Goal: Information Seeking & Learning: Learn about a topic

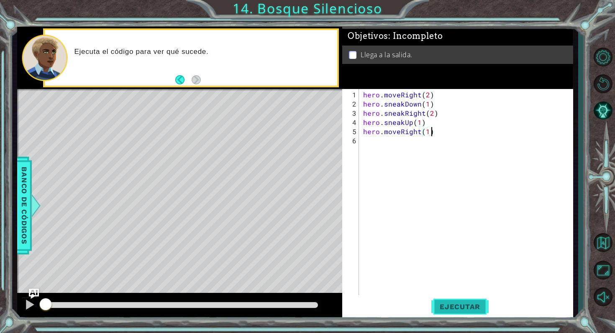
click at [466, 303] on span "Ejecutar" at bounding box center [459, 307] width 57 height 8
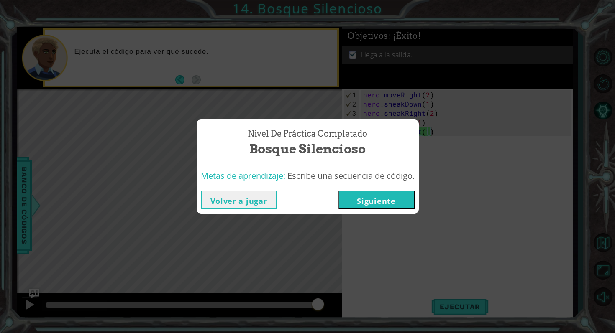
click at [390, 203] on button "Siguiente" at bounding box center [376, 200] width 76 height 19
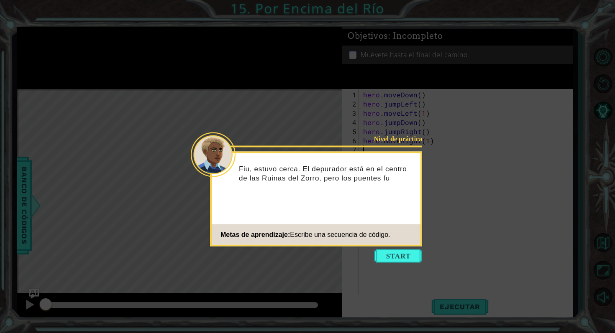
click at [400, 263] on icon at bounding box center [307, 166] width 615 height 333
click at [398, 257] on button "Start" at bounding box center [398, 256] width 48 height 13
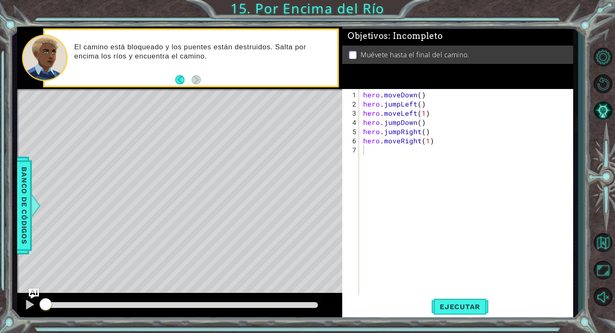
drag, startPoint x: 360, startPoint y: 93, endPoint x: 415, endPoint y: 138, distance: 70.4
click at [415, 138] on div "1 2 3 4 5 6 7 hero . moveDown ( ) hero . jumpLeft ( ) hero . moveLeft ( 1 ) her…" at bounding box center [456, 195] width 229 height 212
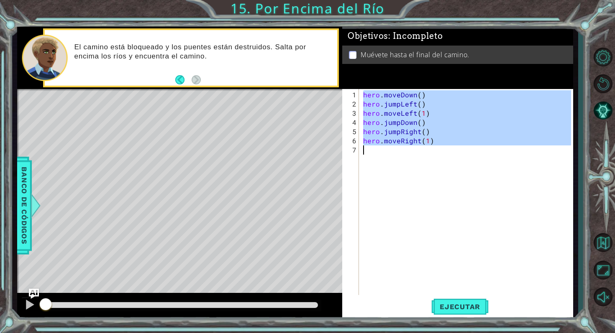
drag, startPoint x: 362, startPoint y: 95, endPoint x: 443, endPoint y: 154, distance: 99.7
click at [443, 154] on div "hero . moveDown ( ) hero . jumpLeft ( ) hero . moveLeft ( 1 ) hero . jumpDown (…" at bounding box center [468, 205] width 214 height 230
type textarea "hero.moveRight(1)"
click at [452, 300] on button "Ejecutar" at bounding box center [459, 306] width 57 height 23
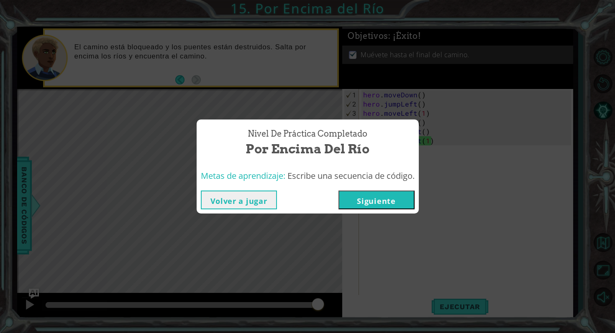
click at [383, 201] on button "Siguiente" at bounding box center [376, 200] width 76 height 19
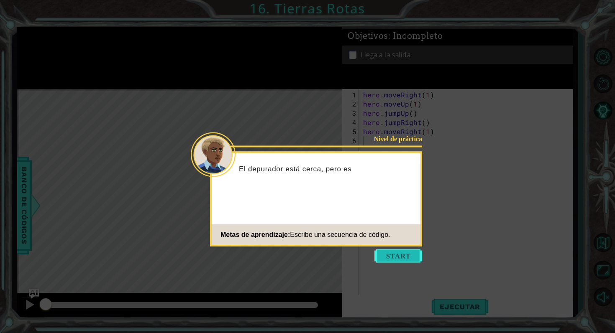
click at [402, 259] on button "Start" at bounding box center [398, 256] width 48 height 13
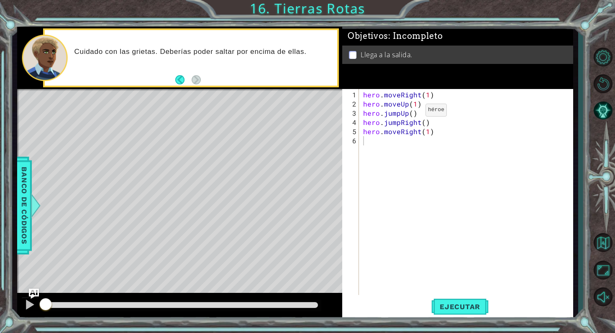
drag, startPoint x: 360, startPoint y: 95, endPoint x: 369, endPoint y: 99, distance: 9.9
click at [370, 99] on div "1 2 3 4 5 6 hero . moveRight ( 1 ) hero . moveUp ( 1 ) hero . jumpUp ( ) hero .…" at bounding box center [456, 195] width 229 height 212
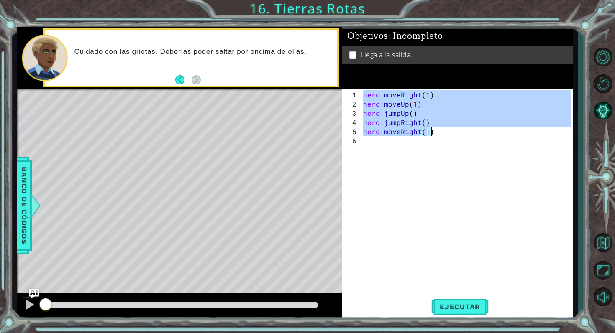
drag, startPoint x: 362, startPoint y: 94, endPoint x: 433, endPoint y: 133, distance: 80.6
click at [433, 133] on div "hero . moveRight ( 1 ) hero . moveUp ( 1 ) hero . jumpUp ( ) hero . jumpRight (…" at bounding box center [468, 205] width 214 height 230
click at [449, 303] on span "Ejecutar" at bounding box center [459, 307] width 57 height 8
type textarea "hero.moveRight(1)"
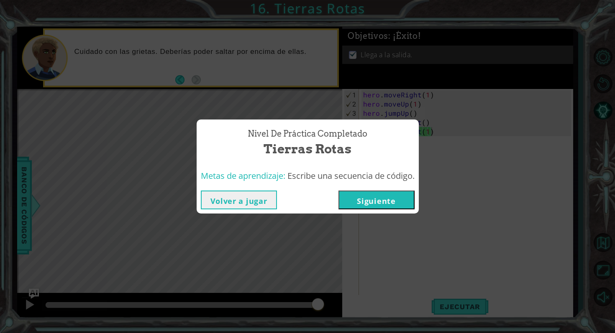
click at [379, 202] on button "Siguiente" at bounding box center [376, 200] width 76 height 19
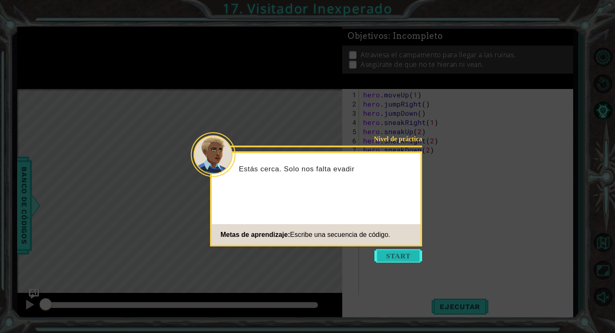
click at [412, 257] on button "Start" at bounding box center [398, 256] width 48 height 13
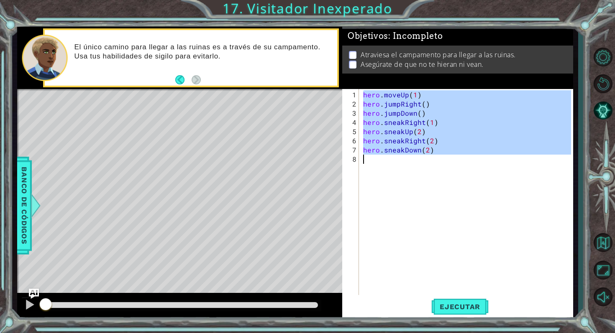
drag, startPoint x: 361, startPoint y: 95, endPoint x: 446, endPoint y: 163, distance: 108.9
click at [446, 163] on div "hero . moveUp ( 1 ) hero . jumpRight ( ) hero . jumpDown ( ) hero . sneakRight …" at bounding box center [468, 205] width 214 height 230
type textarea "hero.sneakDown(2)"
click at [455, 305] on span "Ejecutar" at bounding box center [459, 307] width 57 height 8
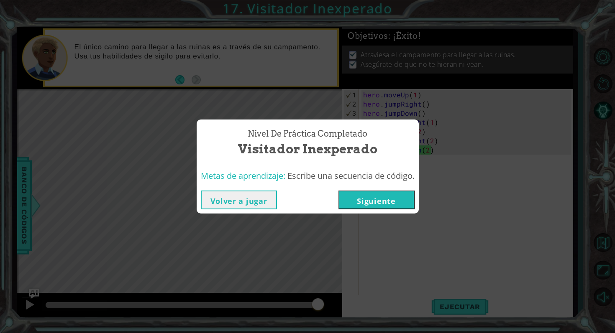
click at [392, 196] on button "Siguiente" at bounding box center [376, 200] width 76 height 19
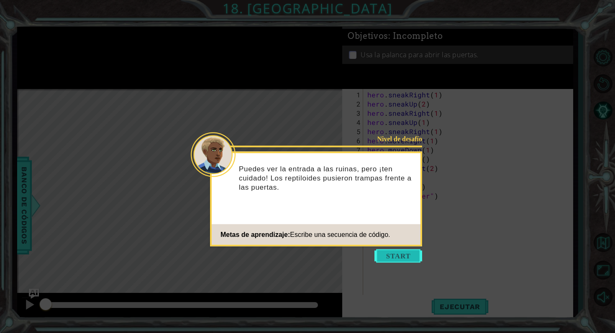
click at [390, 261] on button "Start" at bounding box center [398, 256] width 48 height 13
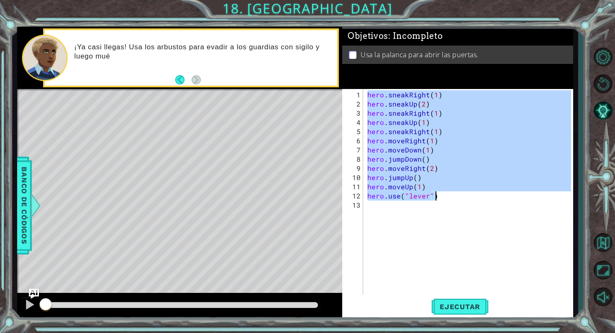
drag, startPoint x: 365, startPoint y: 94, endPoint x: 446, endPoint y: 197, distance: 131.0
click at [446, 197] on div "hero . sneakRight ( 1 ) hero . sneakUp ( 2 ) hero . sneakRight ( 1 ) hero . sne…" at bounding box center [469, 205] width 209 height 230
type textarea "hero.moveUp(1) hero.use("lever")"
